Goal: Task Accomplishment & Management: Manage account settings

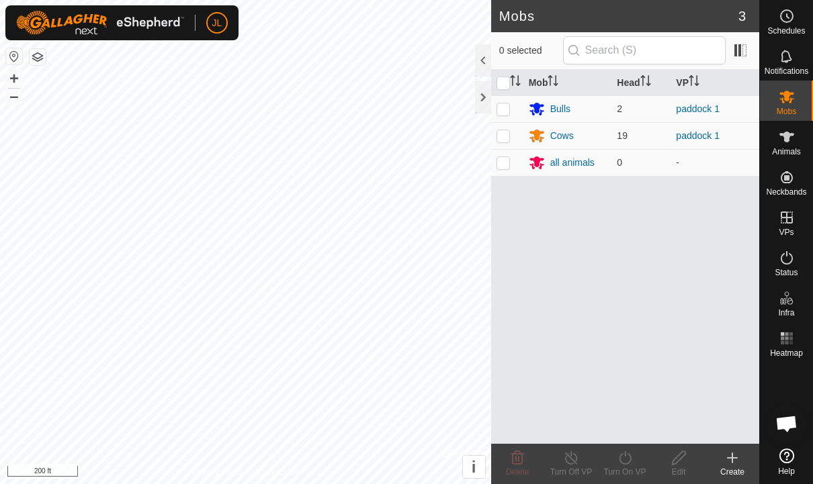
click at [795, 21] on es-schedule-vp-svg-icon at bounding box center [786, 15] width 24 height 21
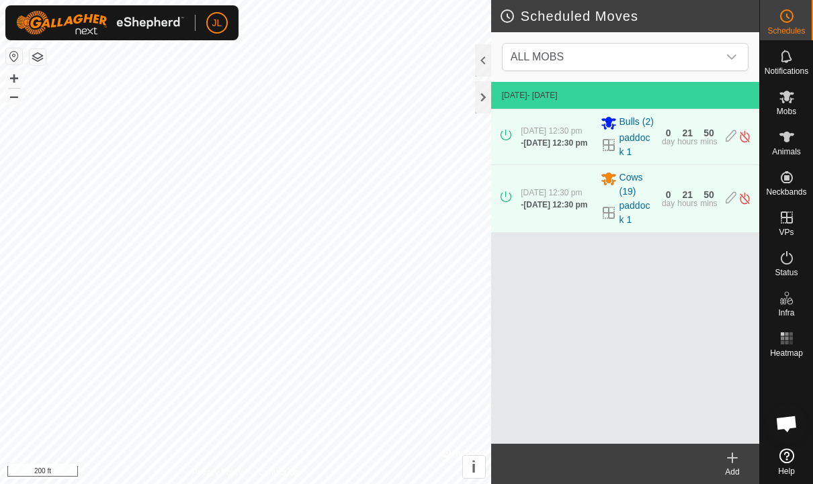
click at [721, 139] on div "[DATE] 12:30 pm - [DATE] 12:30 pm Bulls (2) paddock 1 0 day 21 hours 50 mins" at bounding box center [624, 136] width 257 height 55
click at [744, 138] on img at bounding box center [744, 137] width 13 height 14
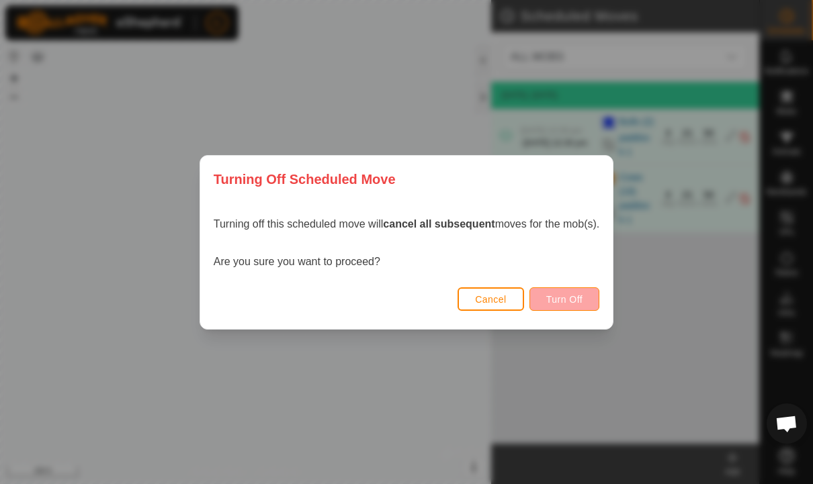
click at [576, 297] on span "Turn Off" at bounding box center [564, 299] width 37 height 11
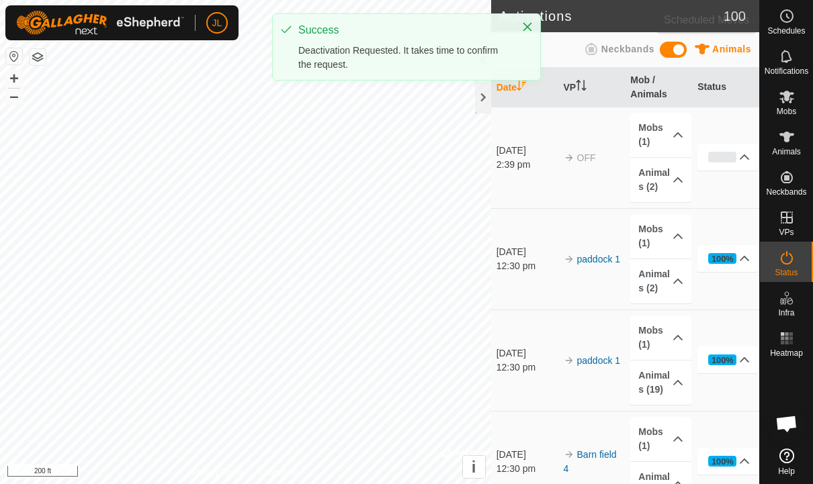
click at [790, 19] on icon at bounding box center [787, 16] width 16 height 16
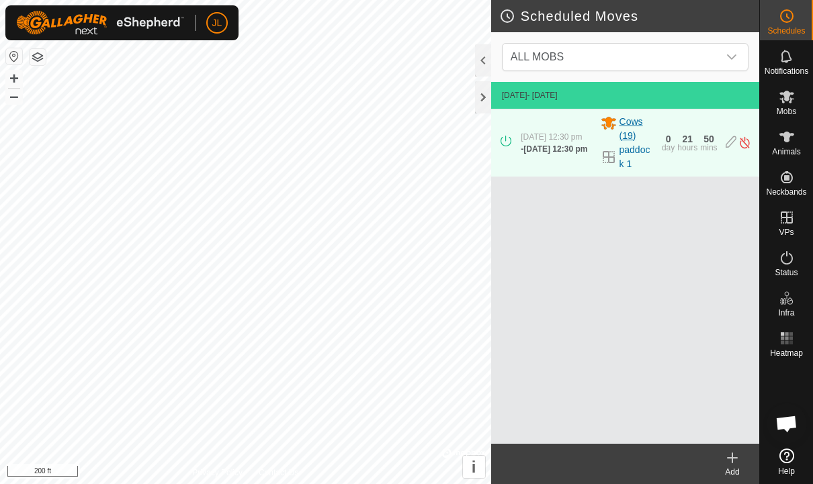
click at [653, 134] on span "Cows (19)" at bounding box center [636, 129] width 34 height 28
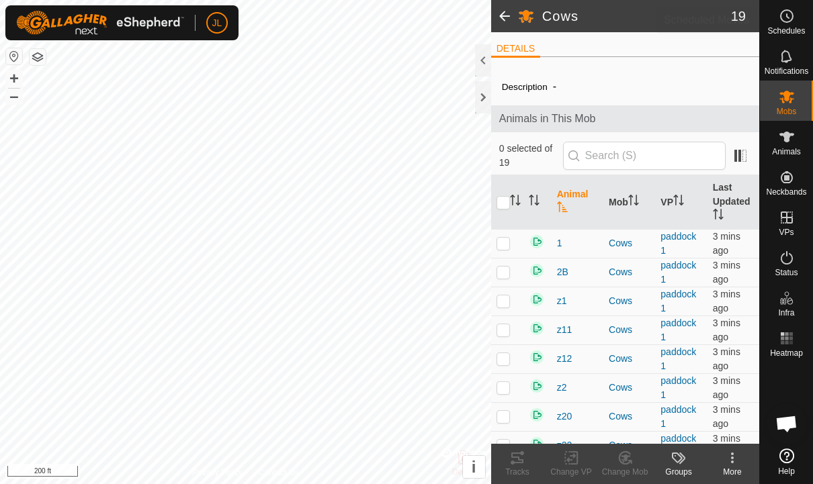
click at [780, 27] on span "Schedules" at bounding box center [786, 31] width 38 height 8
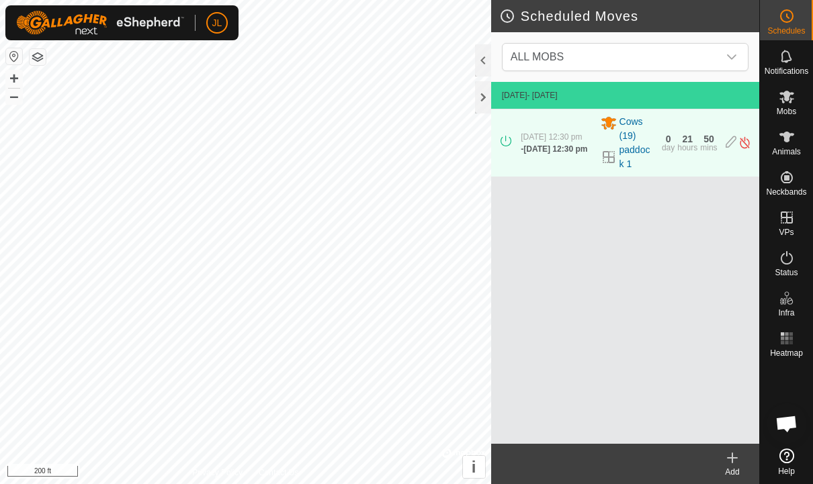
click at [741, 141] on img at bounding box center [744, 143] width 13 height 14
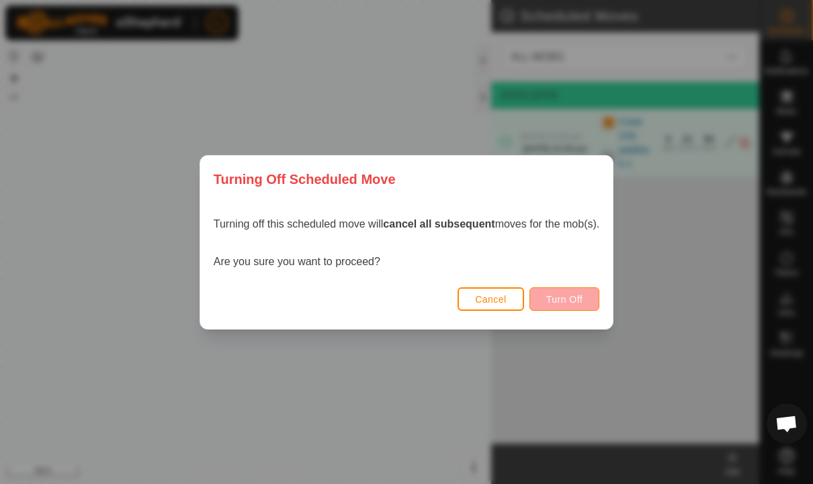
click at [581, 299] on span "Turn Off" at bounding box center [564, 299] width 37 height 11
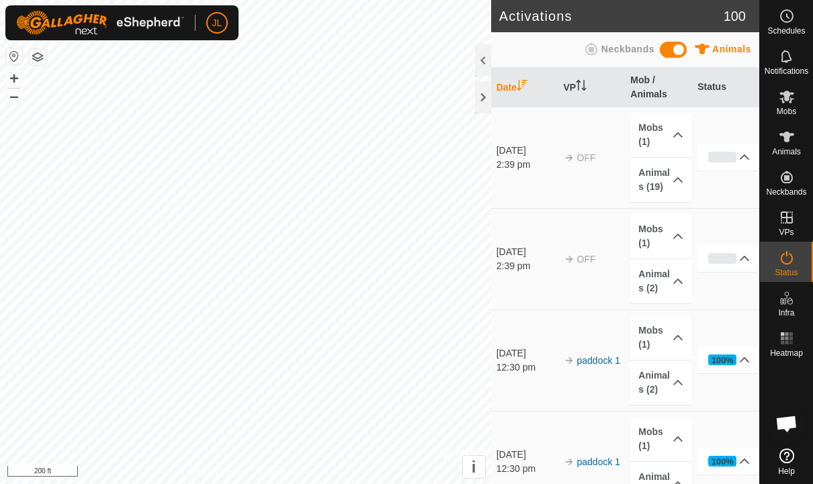
click at [801, 18] on div "Schedules" at bounding box center [786, 20] width 53 height 40
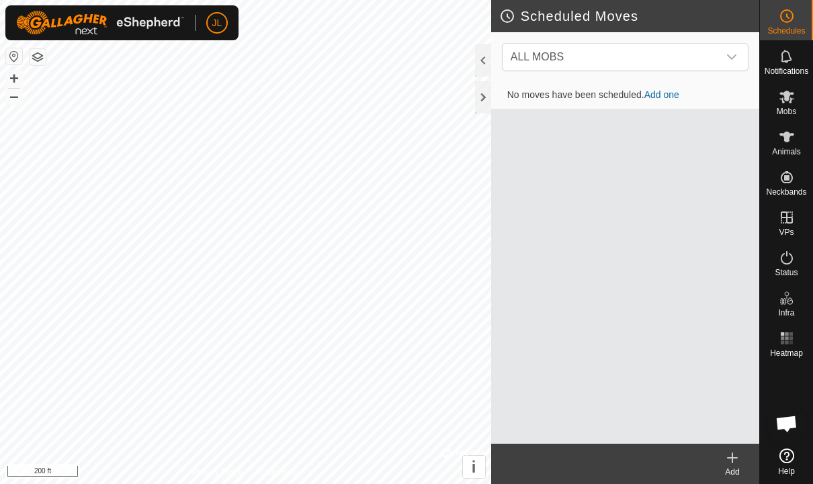
click at [741, 461] on create-svg-icon at bounding box center [732, 458] width 54 height 16
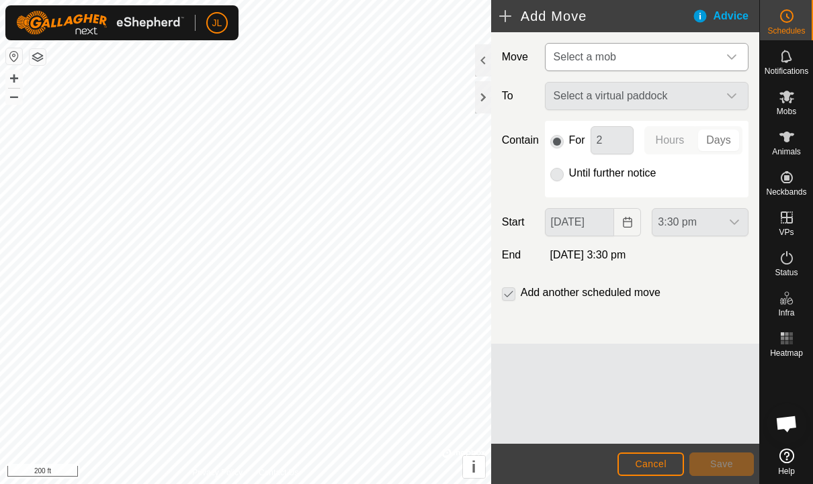
click at [732, 48] on div "dropdown trigger" at bounding box center [731, 57] width 27 height 27
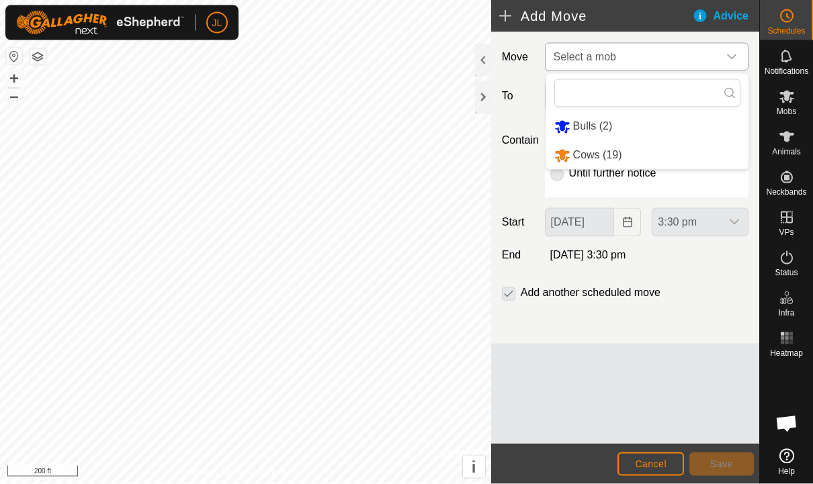
click at [732, 52] on icon "dropdown trigger" at bounding box center [731, 57] width 11 height 11
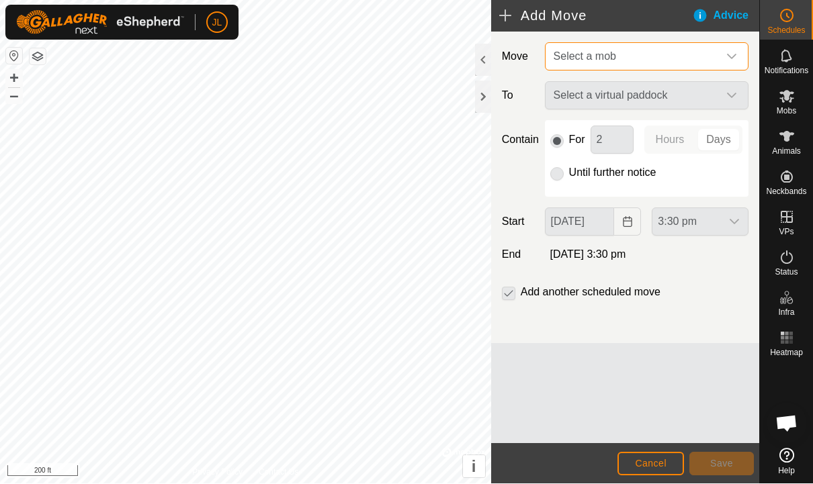
click at [742, 48] on div "dropdown trigger" at bounding box center [731, 57] width 27 height 27
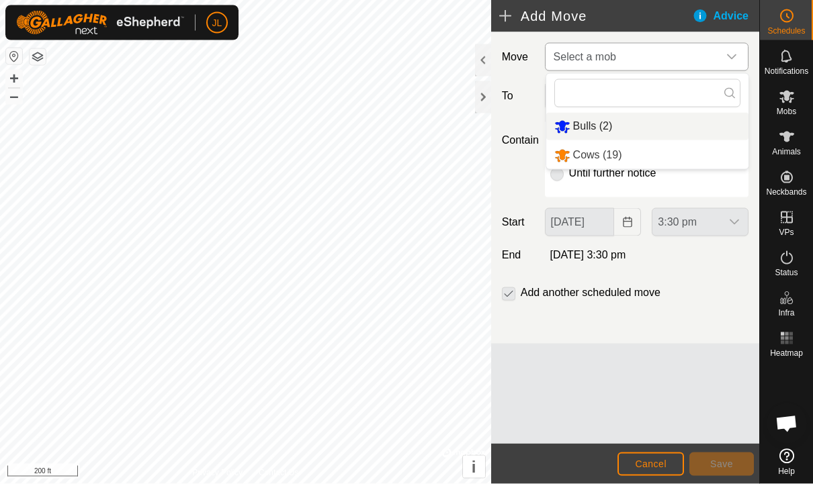
click at [623, 126] on li "Bulls (2)" at bounding box center [647, 127] width 202 height 28
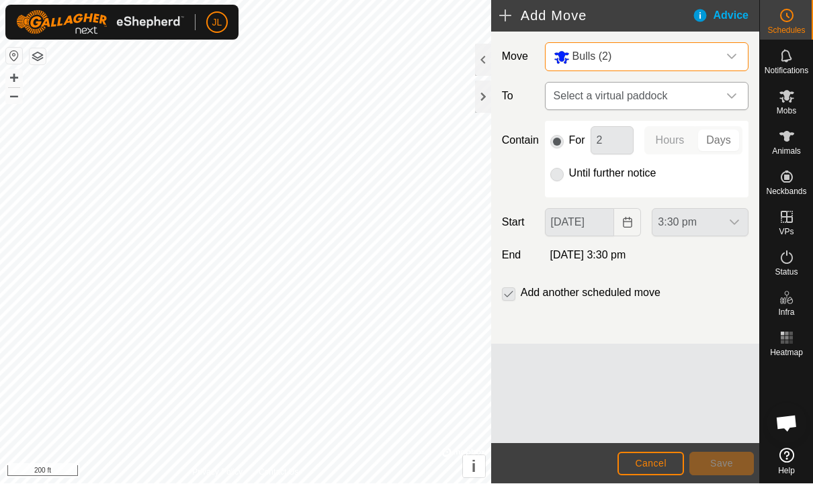
click at [735, 95] on icon "dropdown trigger" at bounding box center [731, 96] width 9 height 5
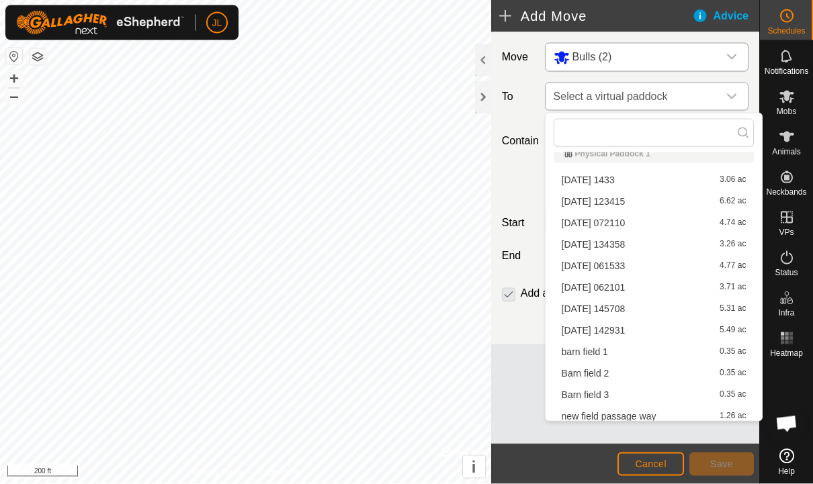
scroll to position [131, 0]
click at [652, 180] on div "[DATE] 1433 3.06 ac" at bounding box center [654, 179] width 185 height 9
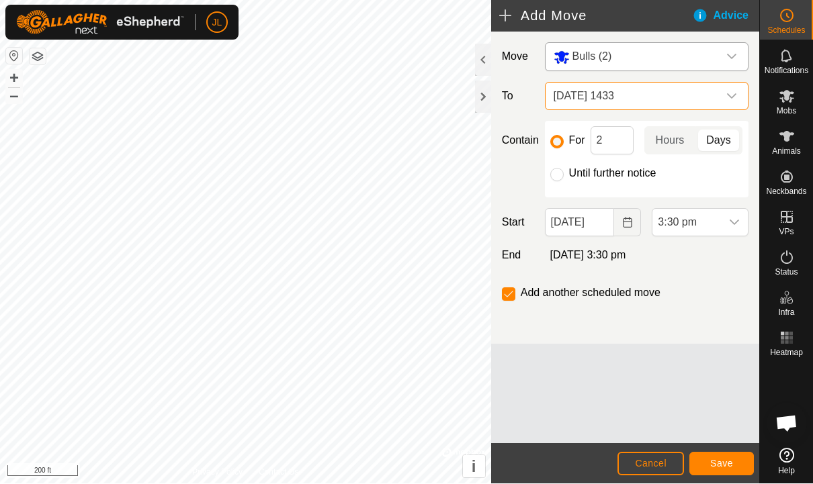
click at [727, 97] on icon "dropdown trigger" at bounding box center [731, 96] width 11 height 11
click at [742, 95] on div "dropdown trigger" at bounding box center [731, 96] width 27 height 27
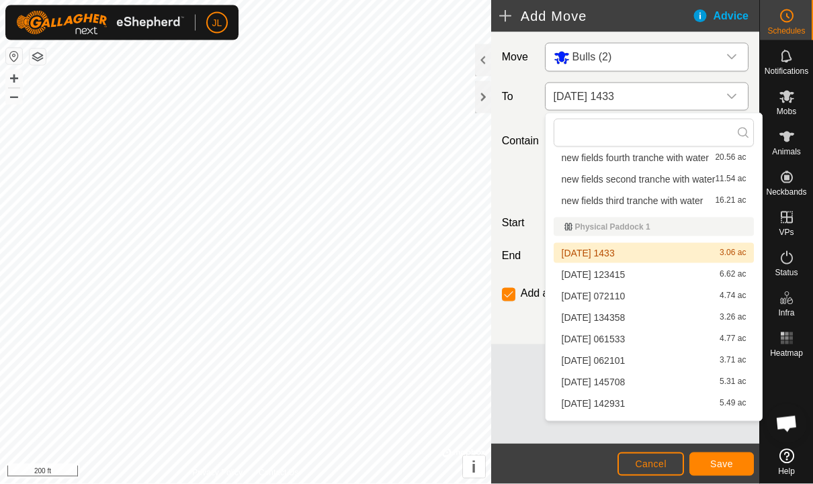
scroll to position [69, 0]
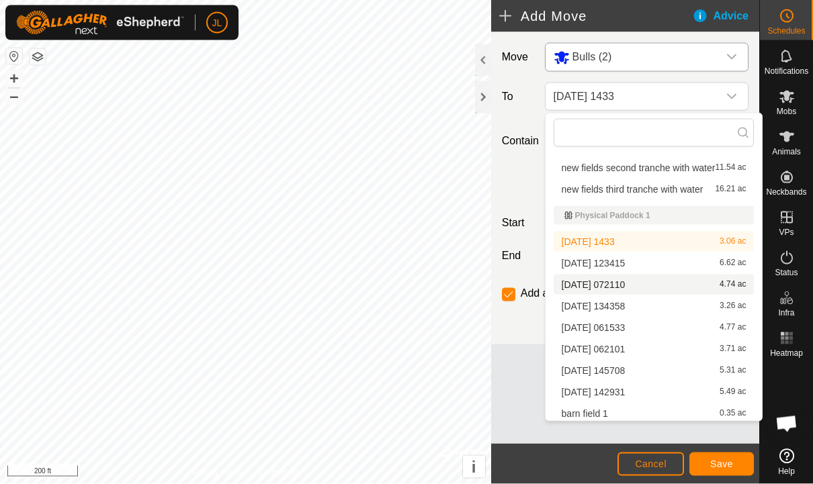
click at [625, 290] on span "[DATE] 072110" at bounding box center [594, 284] width 64 height 9
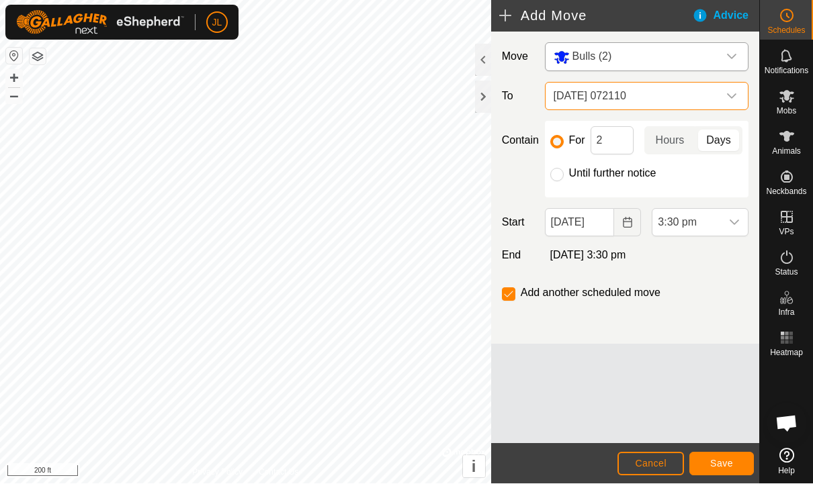
click at [727, 104] on div "dropdown trigger" at bounding box center [731, 96] width 27 height 27
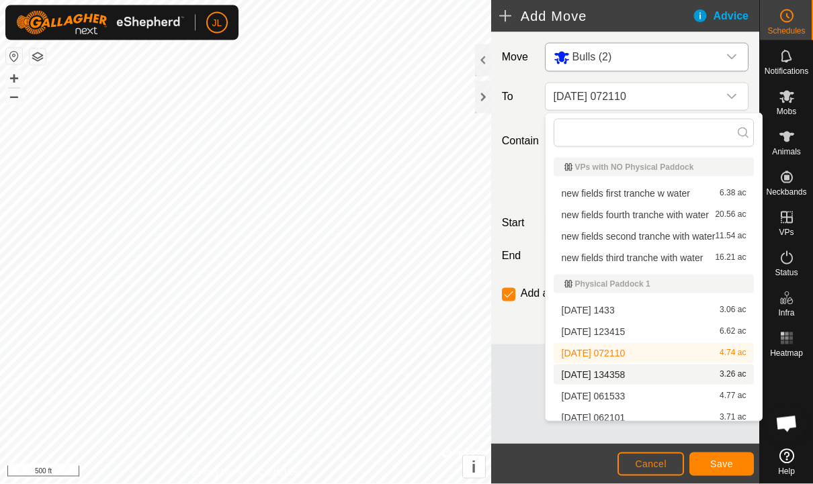
click at [625, 372] on span "[DATE] 134358" at bounding box center [594, 374] width 64 height 9
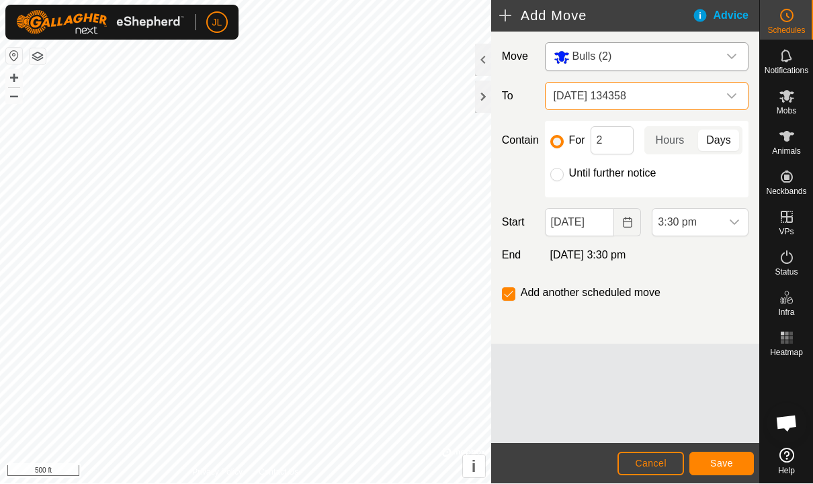
click at [740, 95] on div "dropdown trigger" at bounding box center [731, 96] width 27 height 27
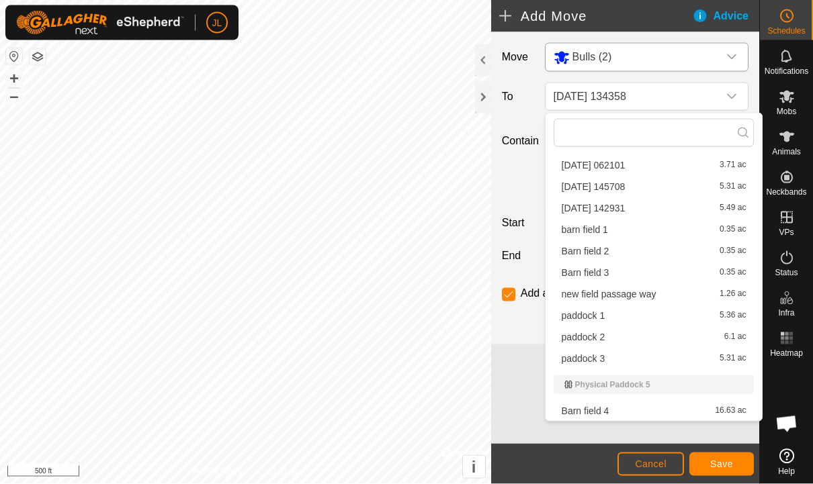
click at [605, 337] on span "paddock 2" at bounding box center [584, 337] width 44 height 9
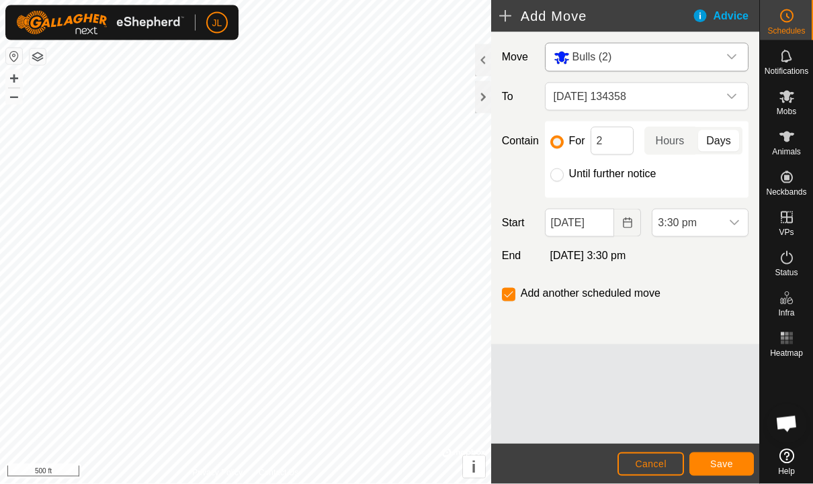
scroll to position [212, 0]
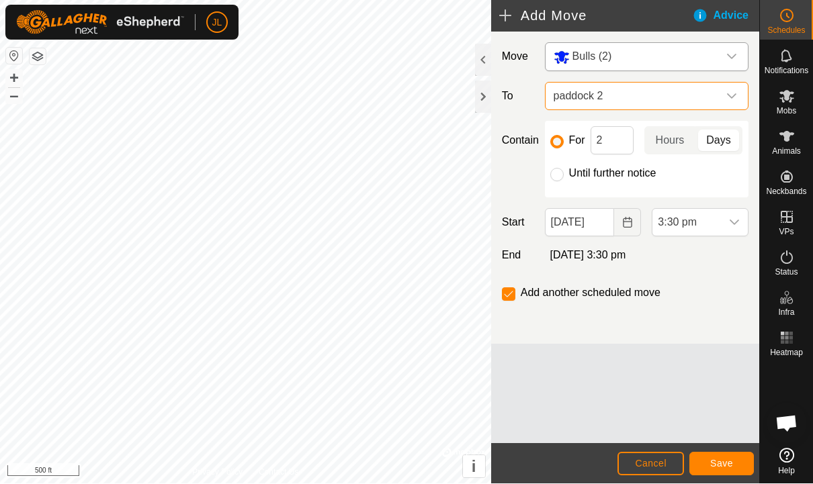
click at [718, 455] on button "Save" at bounding box center [721, 465] width 64 height 24
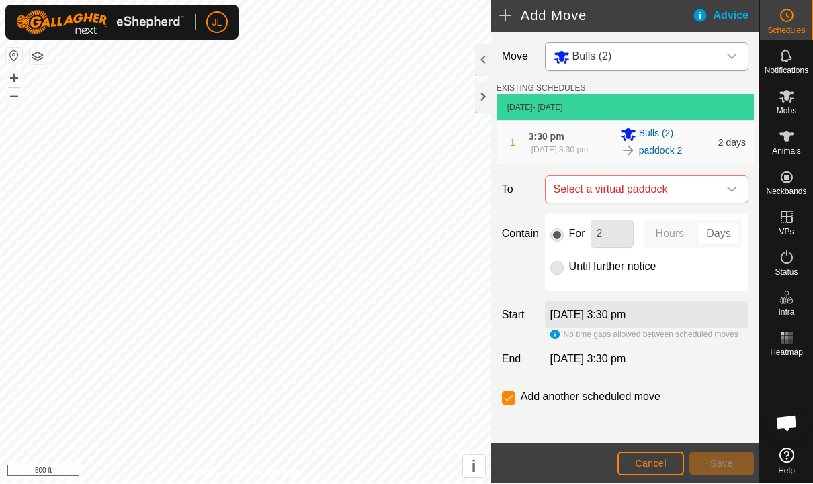
click at [740, 61] on div "dropdown trigger" at bounding box center [731, 58] width 27 height 28
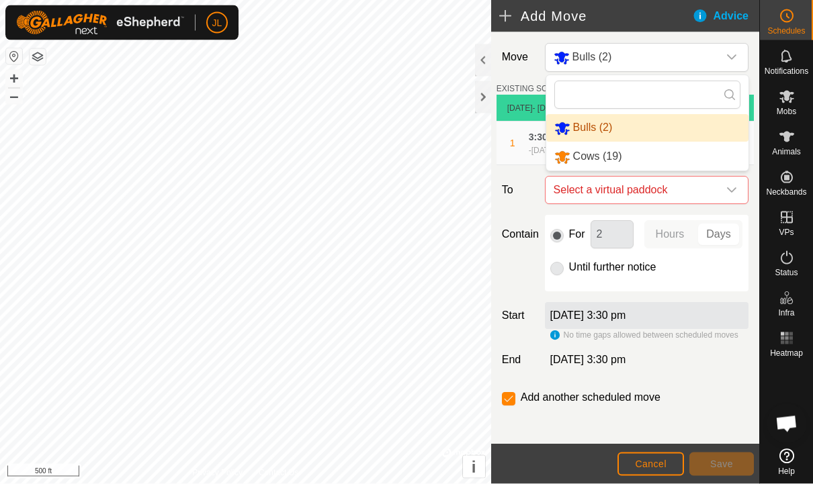
click at [635, 158] on li "Cows (19)" at bounding box center [647, 157] width 202 height 28
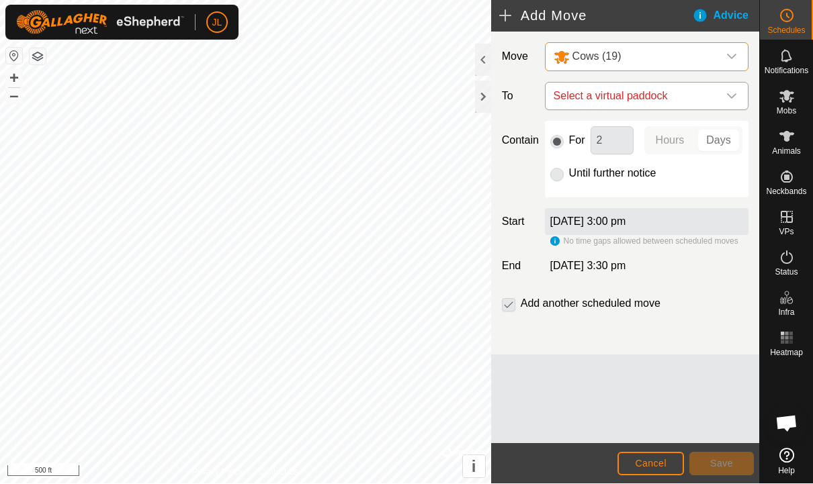
click at [736, 94] on icon "dropdown trigger" at bounding box center [731, 96] width 9 height 5
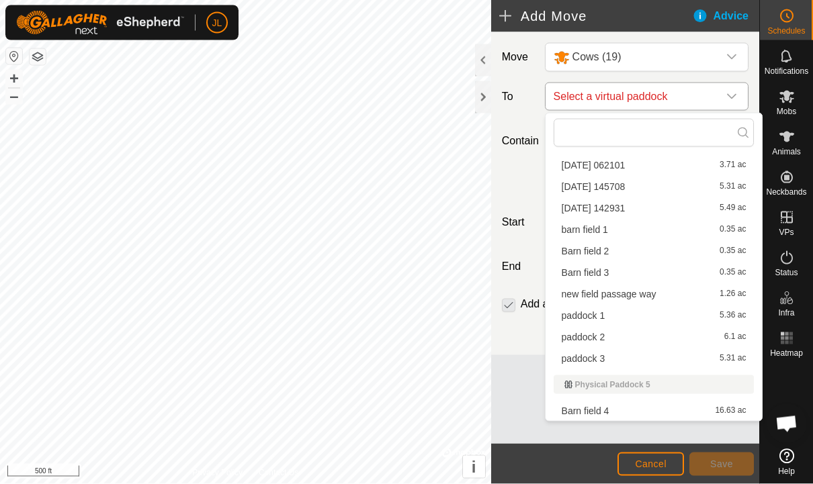
scroll to position [253, 0]
click at [607, 339] on div "paddock 2 6.1 ac" at bounding box center [654, 337] width 185 height 9
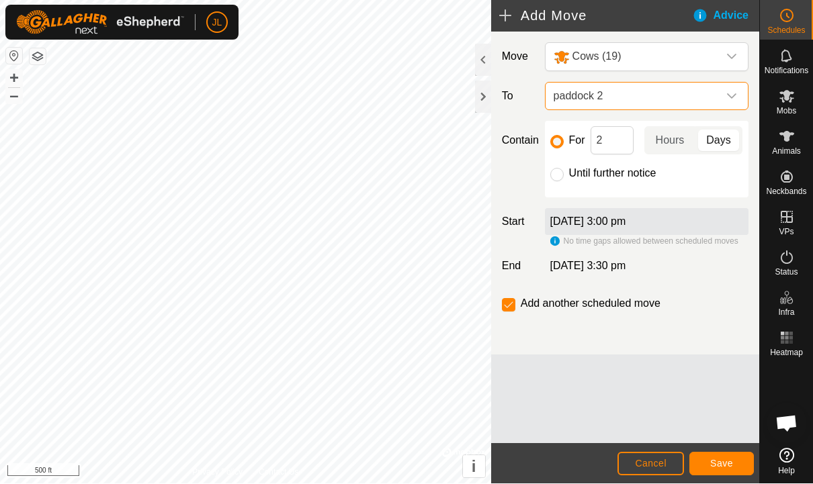
click at [726, 453] on button "Save" at bounding box center [721, 465] width 64 height 24
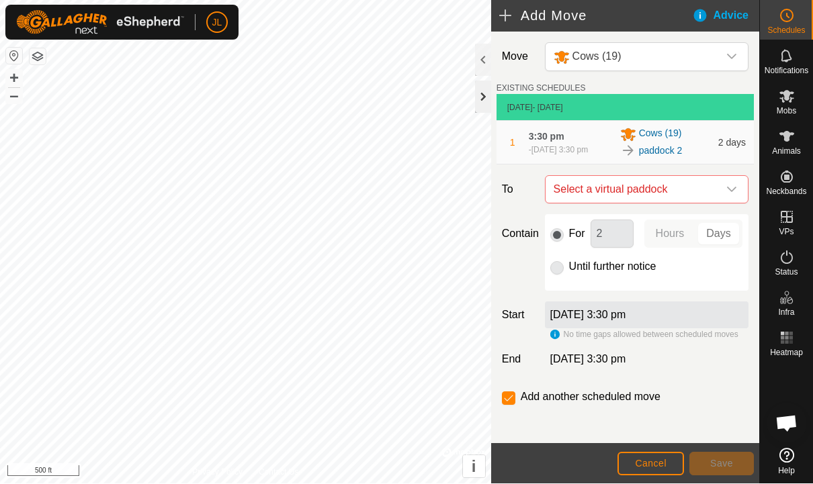
click at [489, 101] on div at bounding box center [483, 97] width 16 height 32
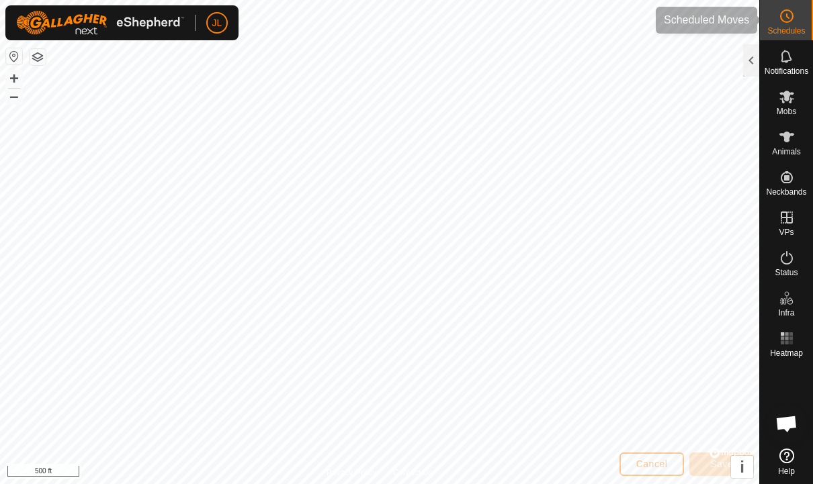
click at [789, 20] on icon at bounding box center [787, 16] width 16 height 16
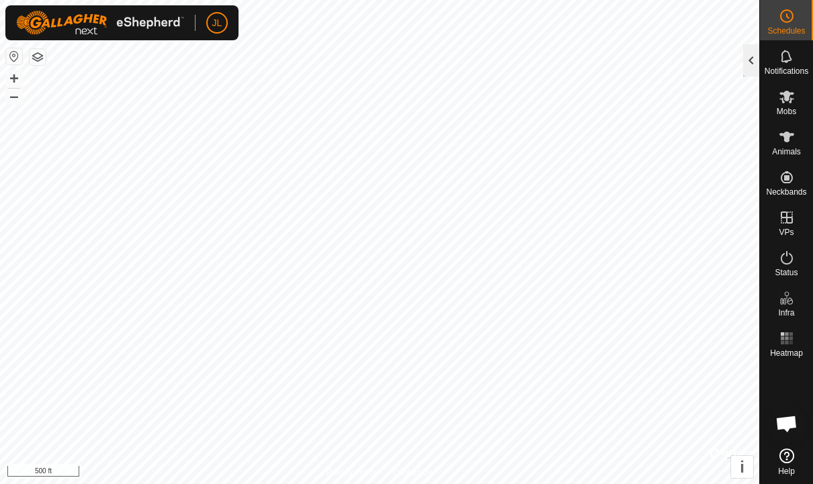
click at [744, 64] on div at bounding box center [751, 60] width 16 height 32
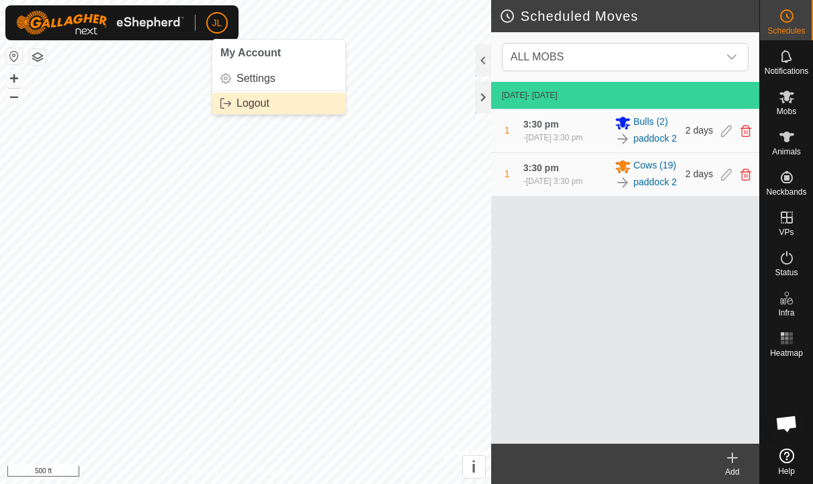
click at [232, 110] on link "Logout" at bounding box center [278, 103] width 133 height 21
